Goal: Navigation & Orientation: Find specific page/section

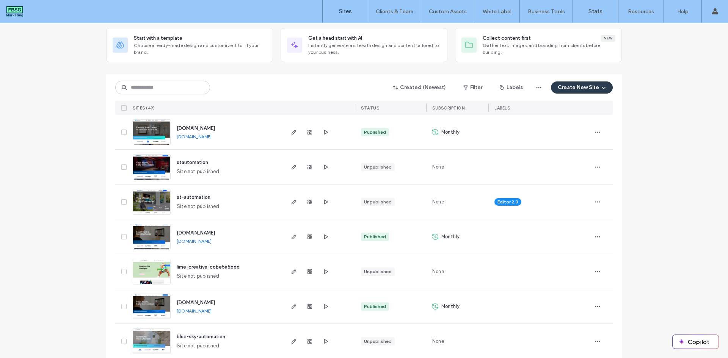
scroll to position [76, 0]
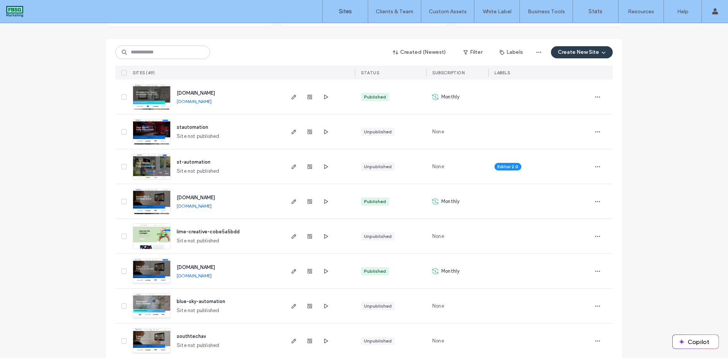
click at [166, 203] on img at bounding box center [151, 215] width 37 height 52
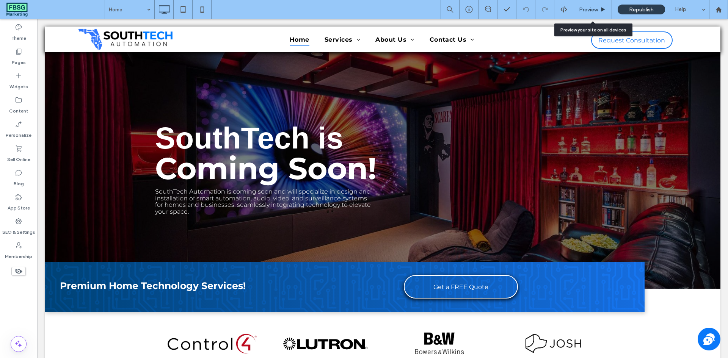
click at [591, 9] on span "Preview" at bounding box center [588, 9] width 19 height 6
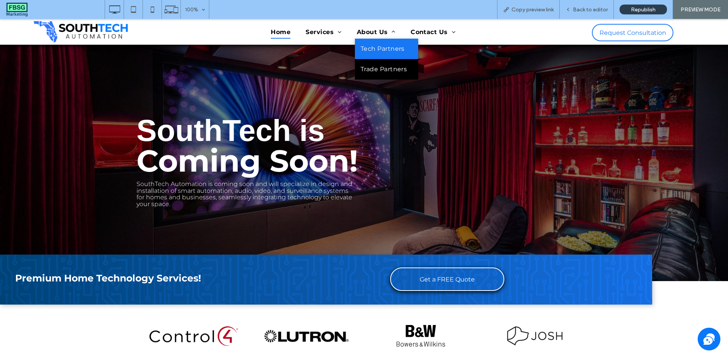
click at [381, 51] on span "Tech Partners" at bounding box center [383, 48] width 44 height 9
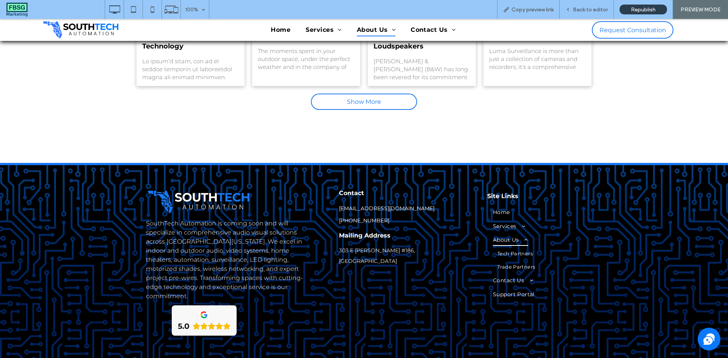
scroll to position [1011, 0]
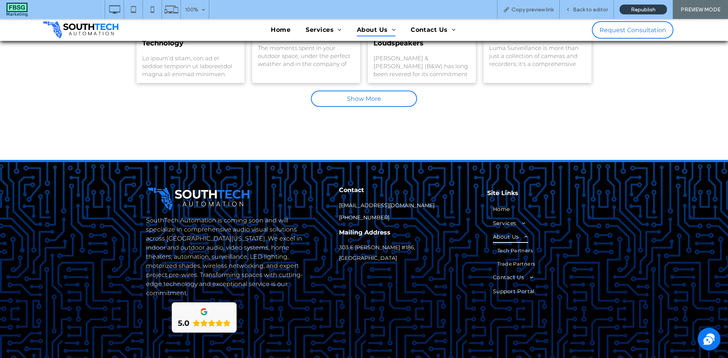
click at [692, 335] on div "SouthTech Automation is coming soon and will specialize in comprehensive audio …" at bounding box center [364, 258] width 728 height 193
click at [698, 338] on button at bounding box center [709, 339] width 23 height 23
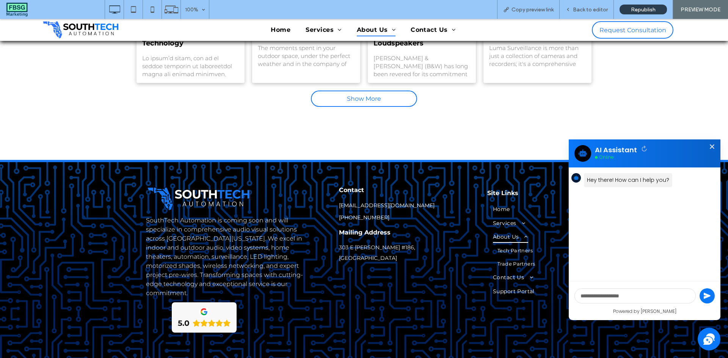
click at [708, 148] on icon at bounding box center [712, 147] width 8 height 8
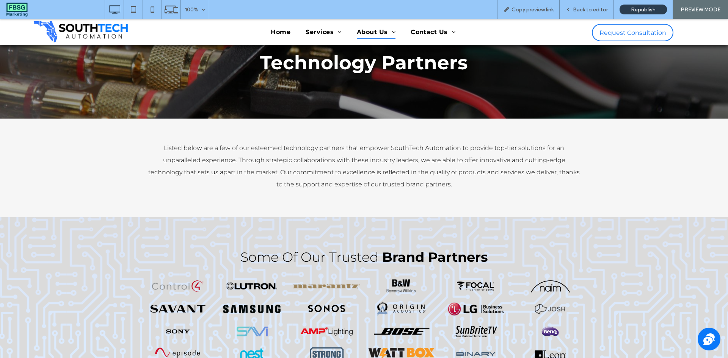
scroll to position [0, 0]
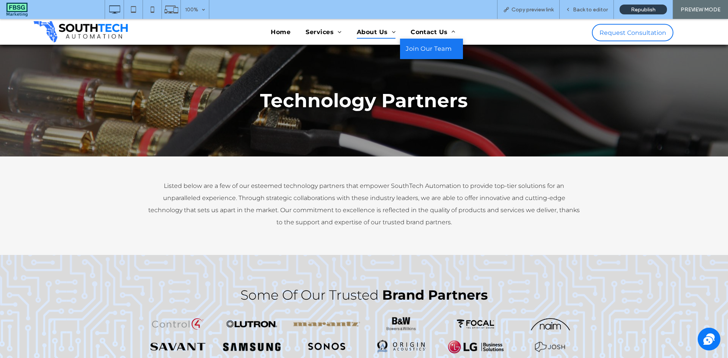
click at [437, 49] on span "Join Our Team" at bounding box center [429, 48] width 46 height 9
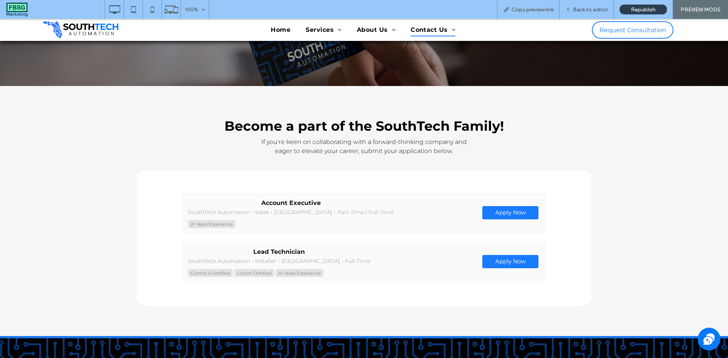
scroll to position [76, 0]
